Goal: Entertainment & Leisure: Browse casually

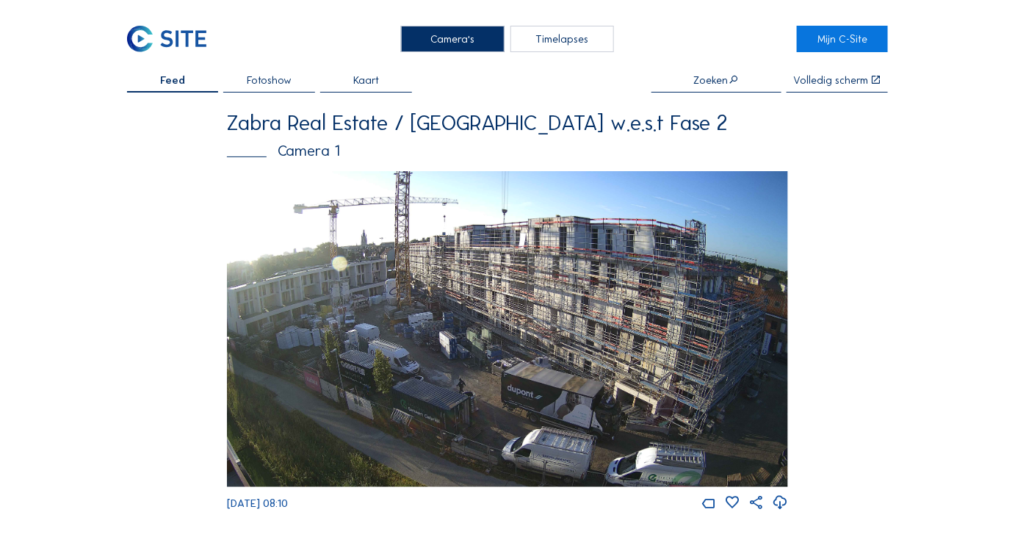
click at [460, 373] on img at bounding box center [507, 329] width 561 height 316
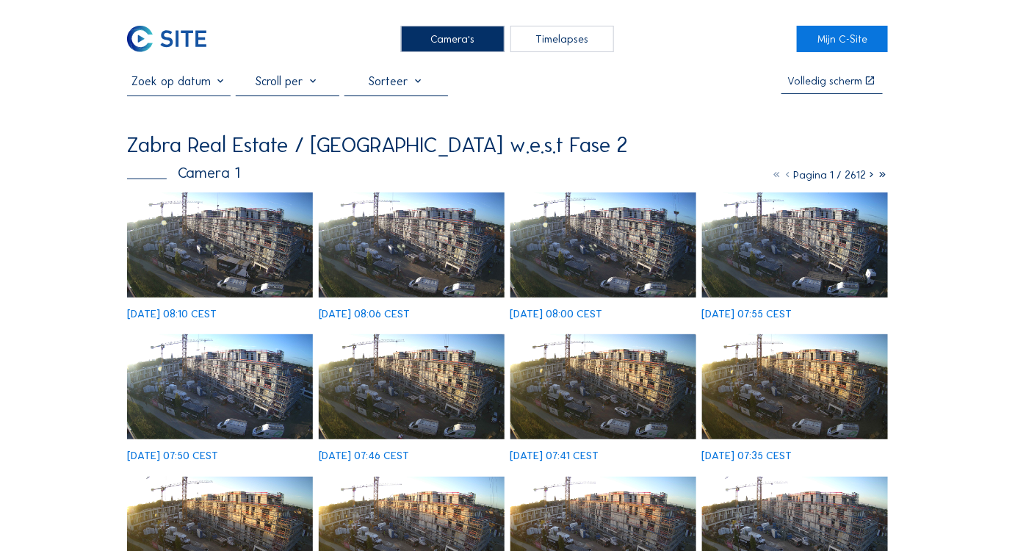
click at [235, 210] on img at bounding box center [220, 244] width 187 height 105
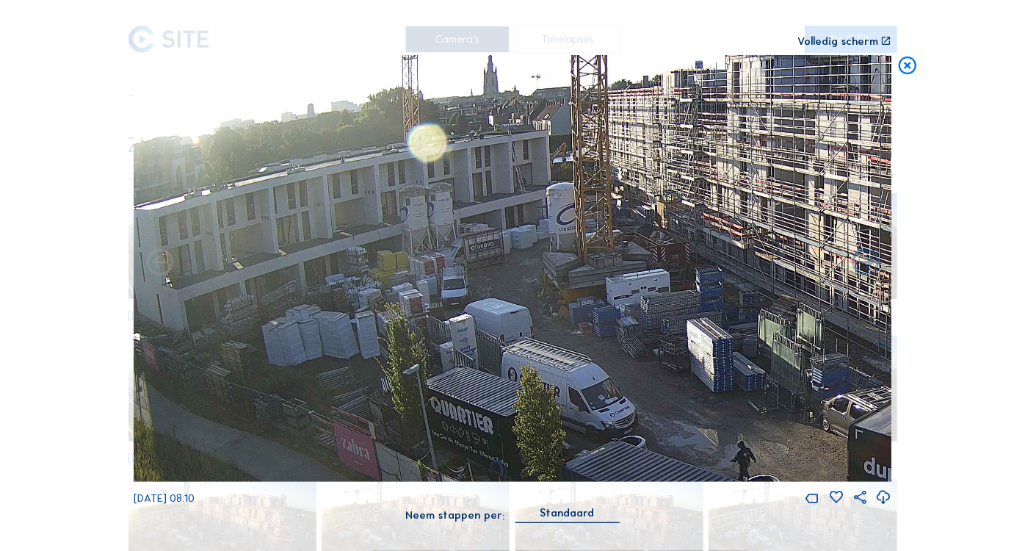
drag, startPoint x: 328, startPoint y: 296, endPoint x: 550, endPoint y: 224, distance: 233.2
click at [614, 236] on img at bounding box center [513, 268] width 759 height 427
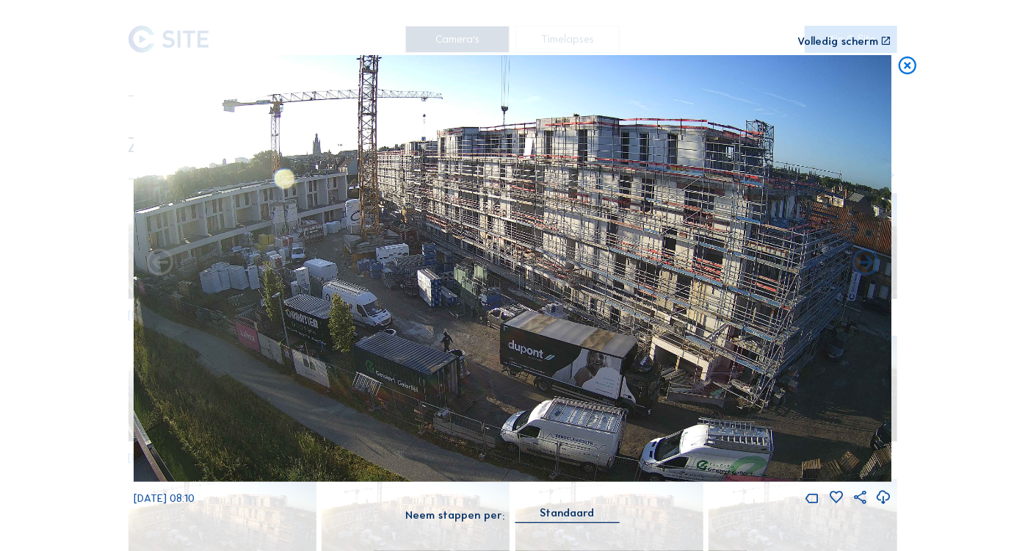
click at [360, 402] on img at bounding box center [513, 268] width 759 height 427
